Goal: Complete application form

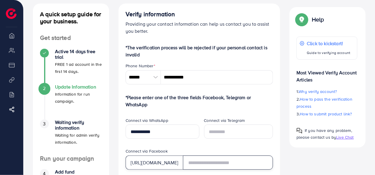
scroll to position [67, 0]
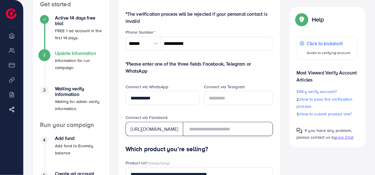
click at [219, 135] on input "text" at bounding box center [228, 129] width 90 height 14
paste input "**********"
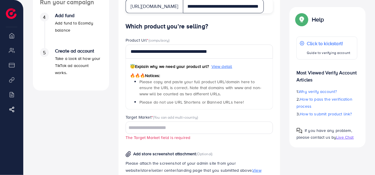
scroll to position [204, 0]
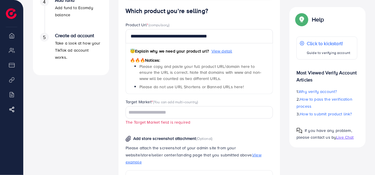
type input "**********"
click at [215, 109] on input "Search for option" at bounding box center [196, 112] width 139 height 9
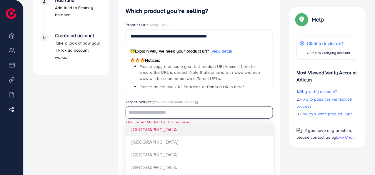
type input "*"
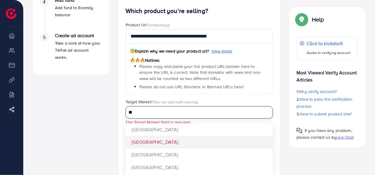
type input "**"
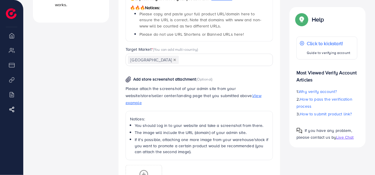
scroll to position [314, 0]
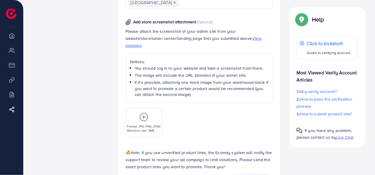
click at [229, 36] on span "View example" at bounding box center [194, 41] width 136 height 13
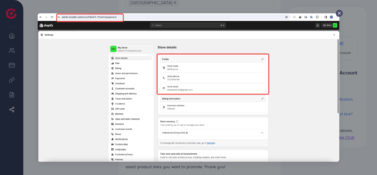
click at [338, 13] on icon at bounding box center [339, 13] width 5 height 5
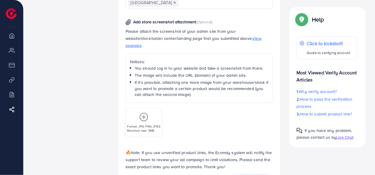
click at [149, 112] on div "Format: JPG, PNG, JPEG Maximum size: 5MB" at bounding box center [144, 122] width 36 height 20
click at [142, 112] on icon at bounding box center [143, 116] width 9 height 9
click at [136, 115] on div "Format: JPG, PNG, JPEG Maximum size: 5MB" at bounding box center [144, 122] width 36 height 20
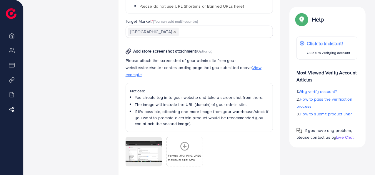
scroll to position [333, 0]
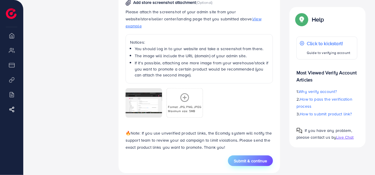
click at [249, 157] on span "Submit & continue" at bounding box center [250, 160] width 33 height 6
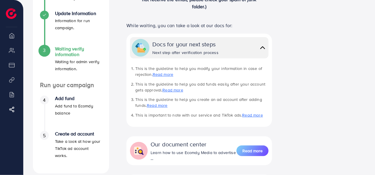
scroll to position [102, 0]
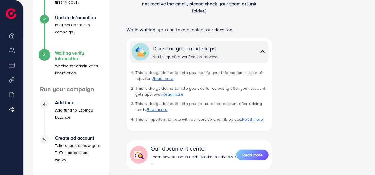
click at [169, 81] on link "Read more" at bounding box center [163, 78] width 21 height 6
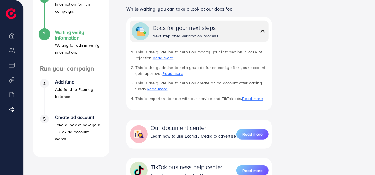
scroll to position [123, 0]
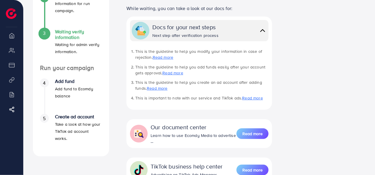
click at [247, 99] on link "Read more" at bounding box center [253, 98] width 21 height 6
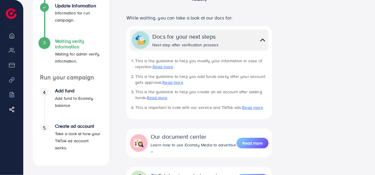
scroll to position [112, 0]
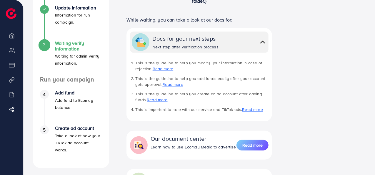
click at [251, 43] on div "Docs for your next steps Next step after verification process" at bounding box center [209, 42] width 114 height 16
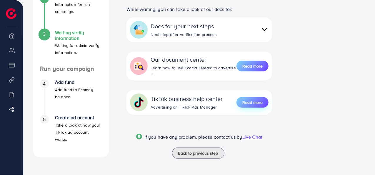
scroll to position [0, 0]
